Goal: Navigation & Orientation: Find specific page/section

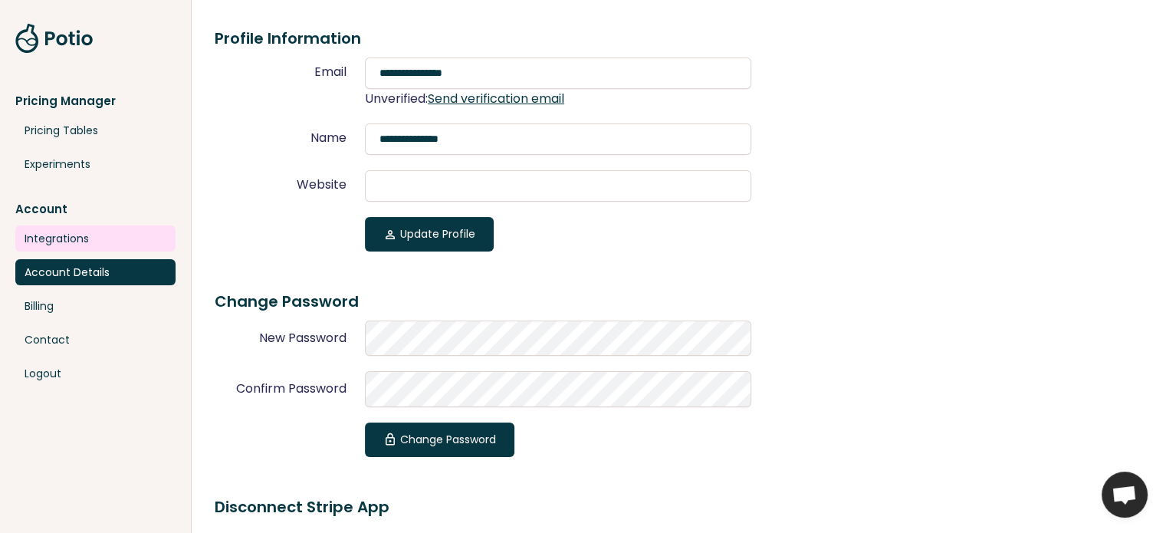
click at [32, 235] on link "Integrations" at bounding box center [95, 238] width 160 height 26
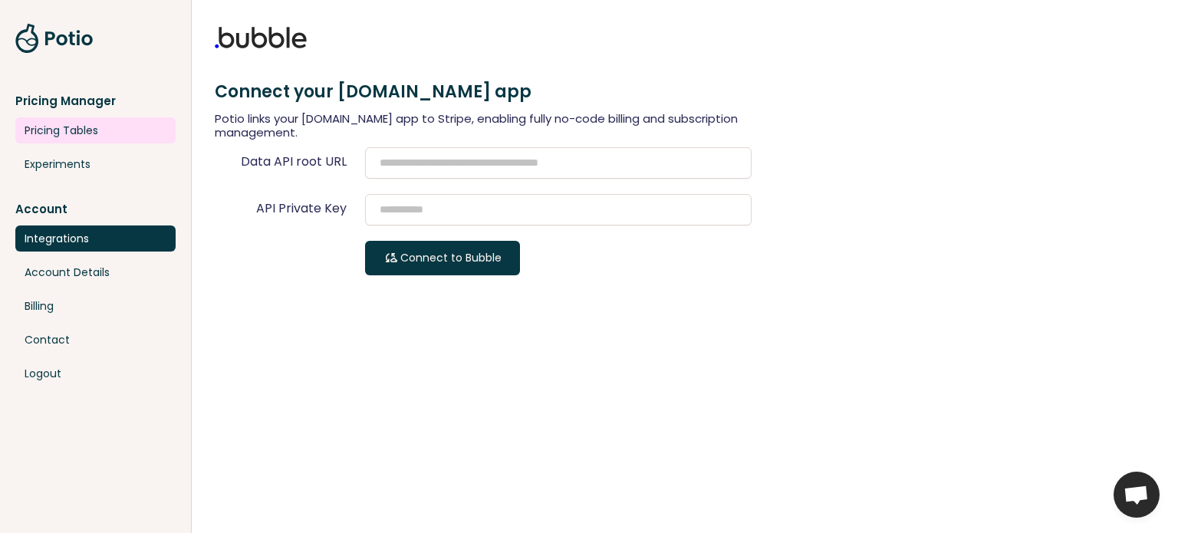
click at [89, 134] on link "Pricing Tables" at bounding box center [95, 130] width 160 height 26
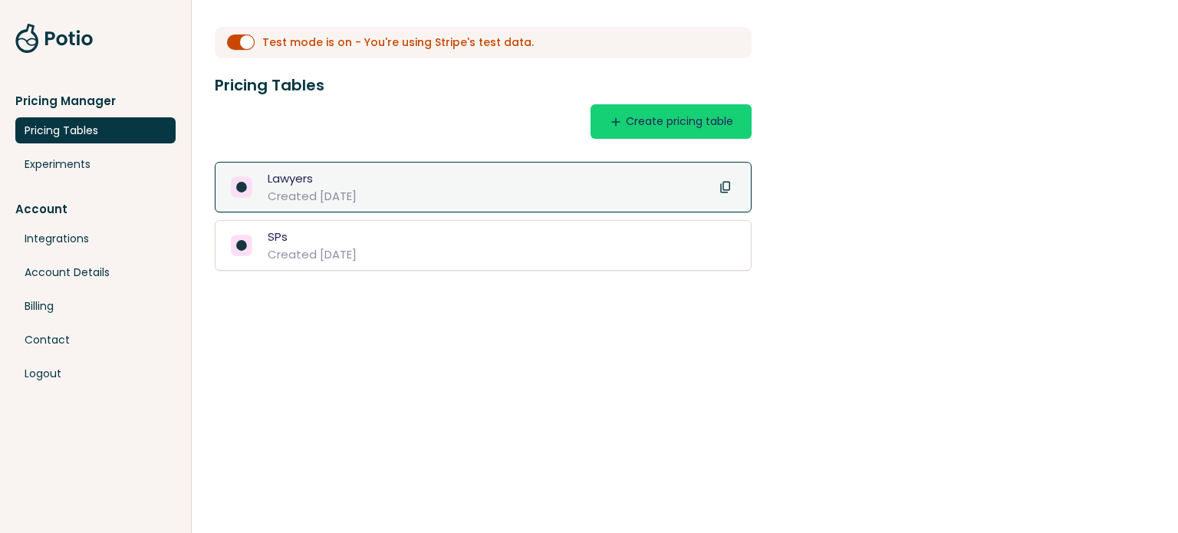
click at [324, 182] on div "Lawyers" at bounding box center [312, 178] width 89 height 18
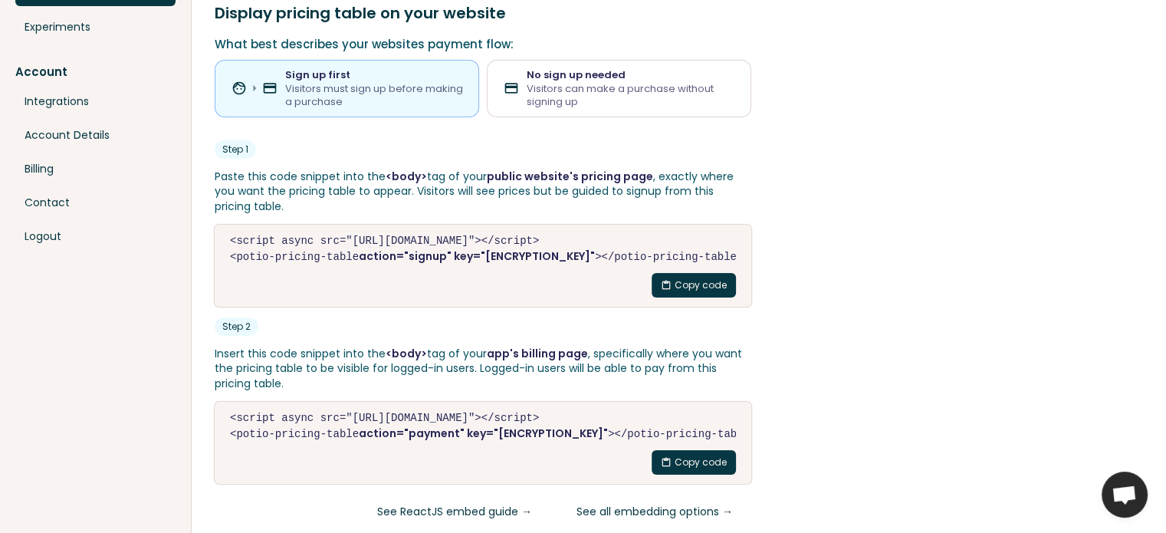
scroll to position [166, 0]
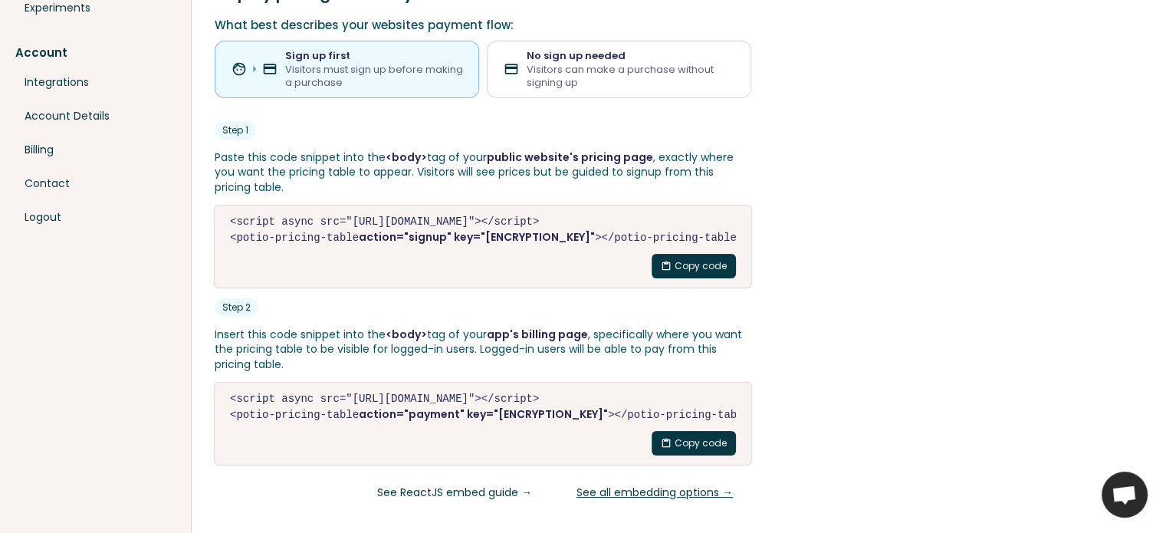
click at [629, 496] on link "See all embedding options →" at bounding box center [654, 492] width 193 height 35
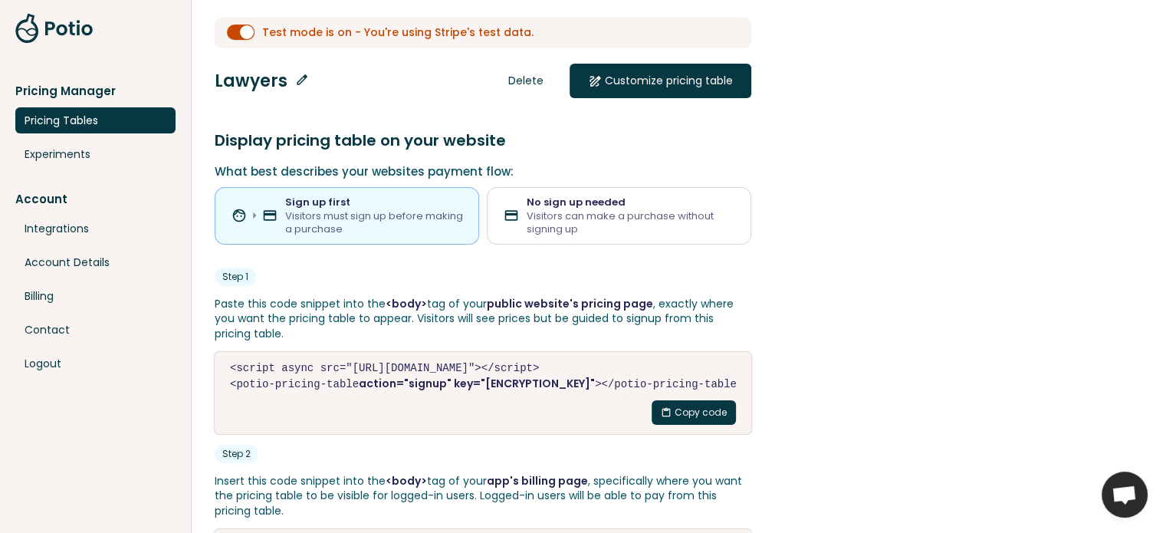
scroll to position [0, 0]
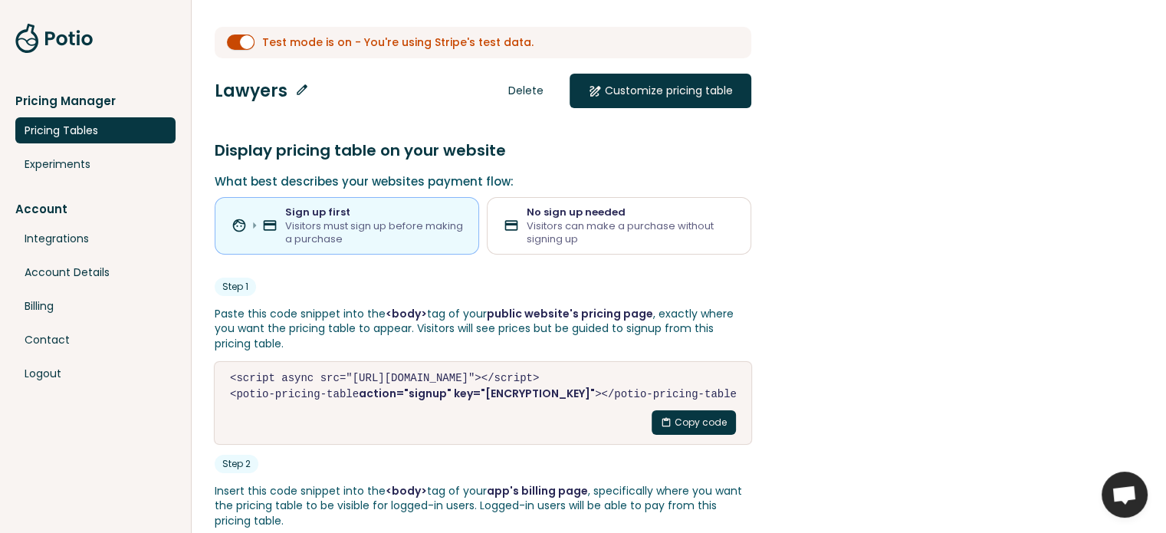
click at [90, 128] on link "Pricing Tables" at bounding box center [95, 130] width 160 height 26
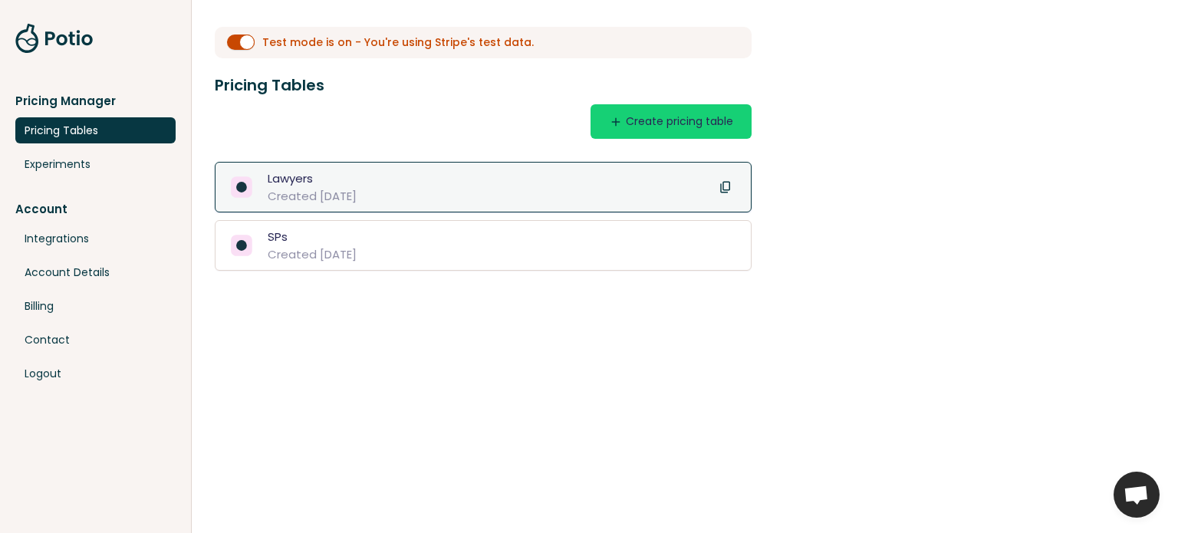
click at [347, 201] on div "Created [DATE]" at bounding box center [312, 196] width 89 height 18
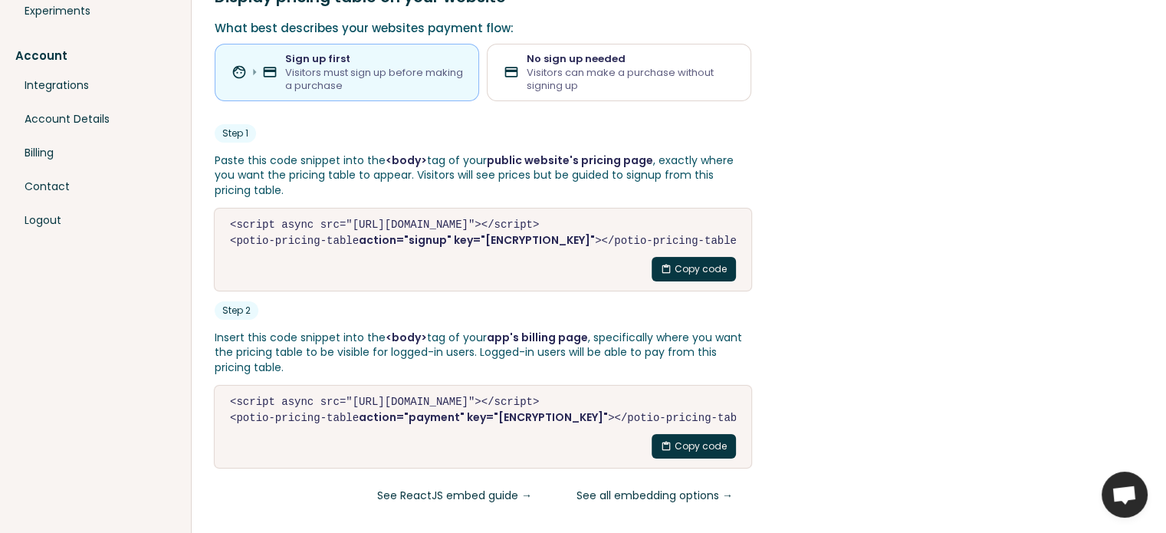
scroll to position [166, 0]
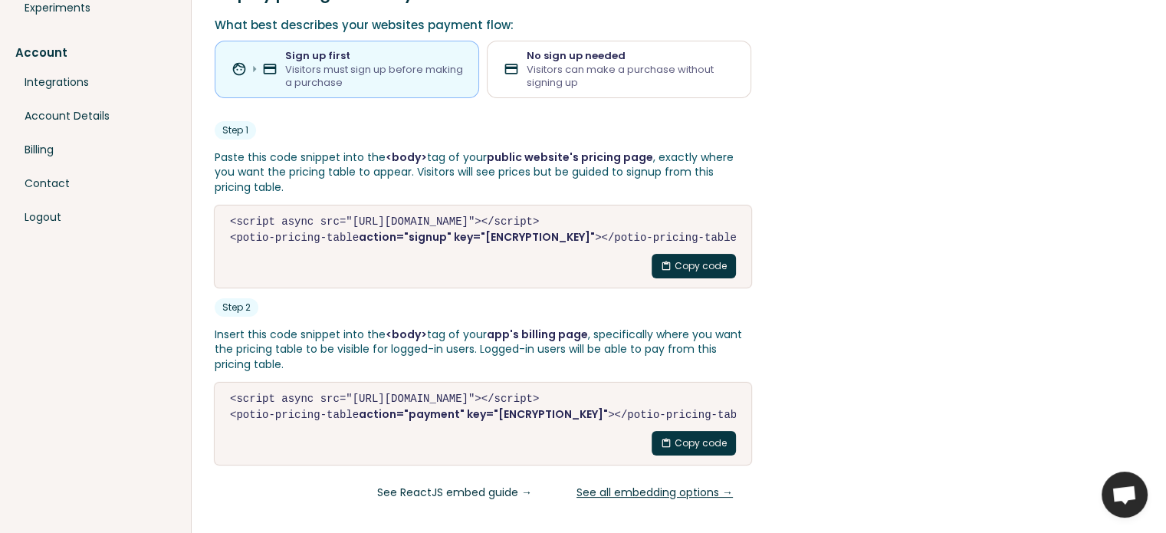
click at [701, 494] on link "See all embedding options →" at bounding box center [654, 492] width 193 height 35
